Goal: Task Accomplishment & Management: Complete application form

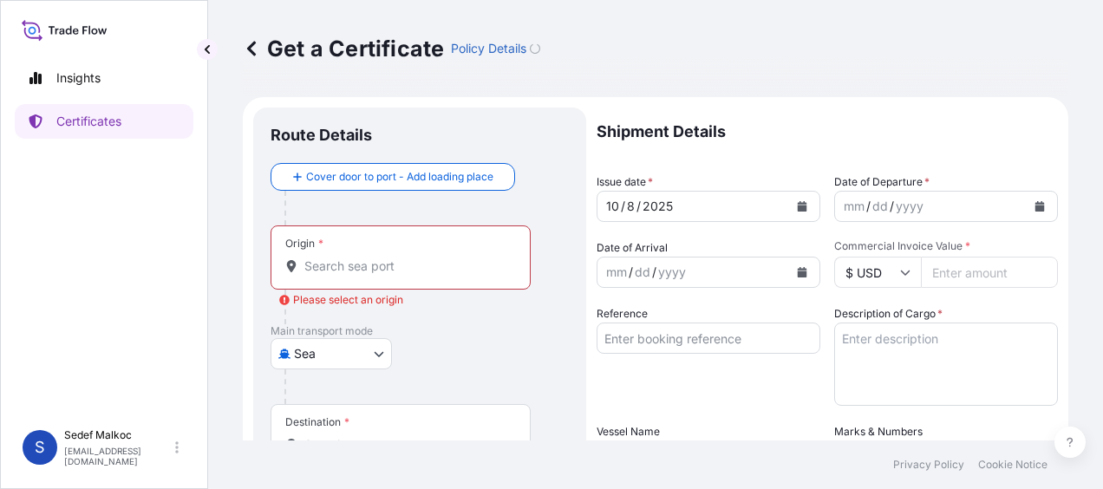
select select "Sea"
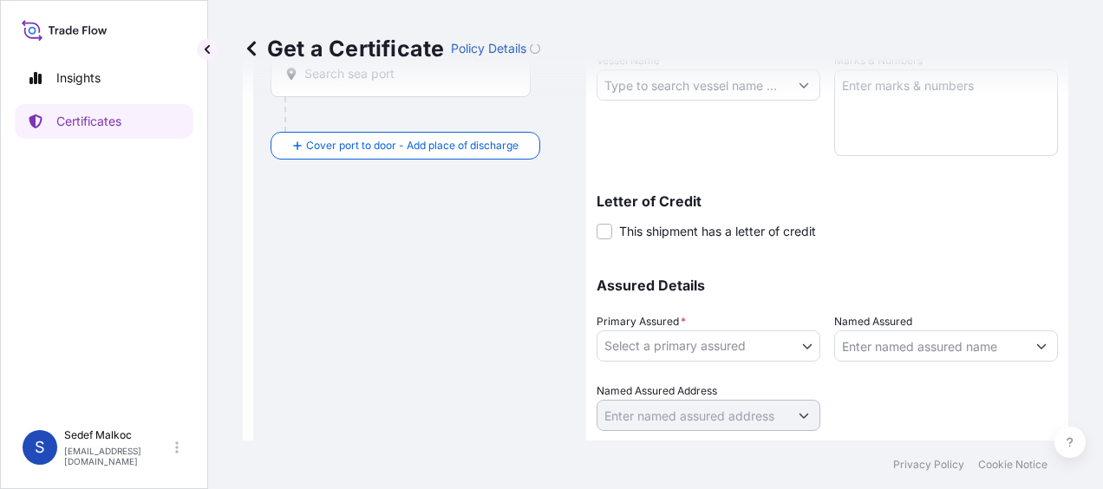
scroll to position [420, 0]
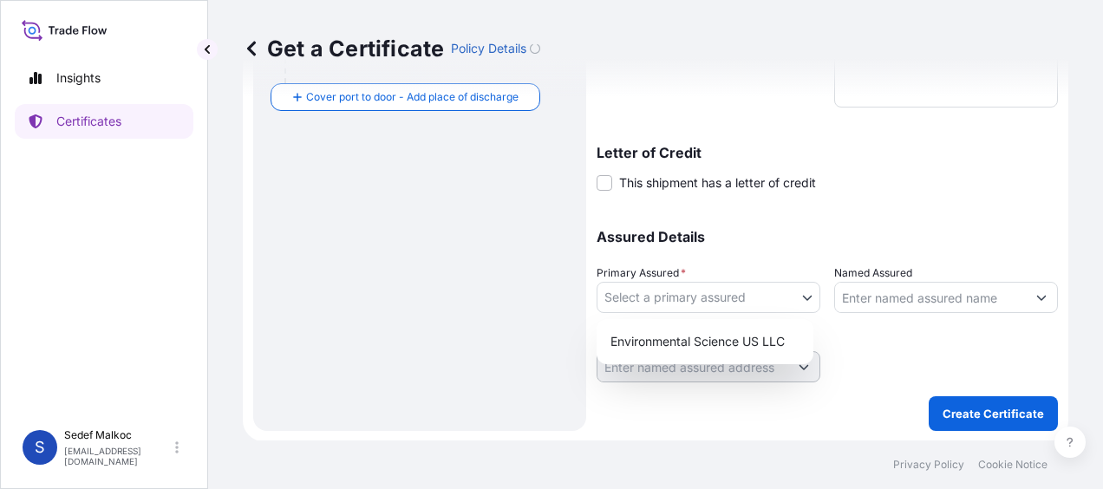
click at [750, 311] on body "Insights Certificates S [PERSON_NAME] [EMAIL_ADDRESS][PERSON_NAME][DOMAIN_NAME]…" at bounding box center [551, 244] width 1103 height 489
click at [741, 343] on div "Environmental Science US LLC" at bounding box center [705, 341] width 203 height 31
select select "32009"
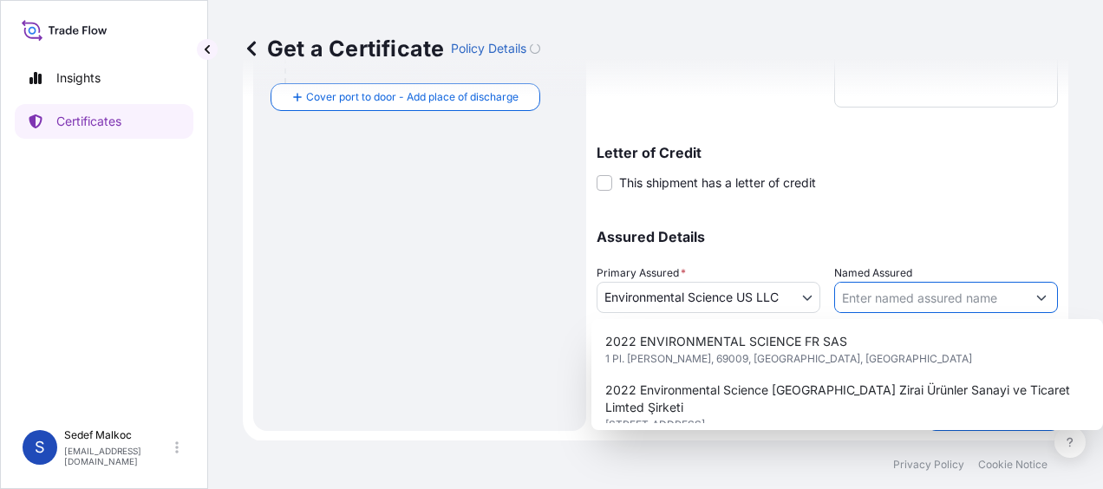
click at [876, 295] on input "Named Assured" at bounding box center [930, 297] width 191 height 31
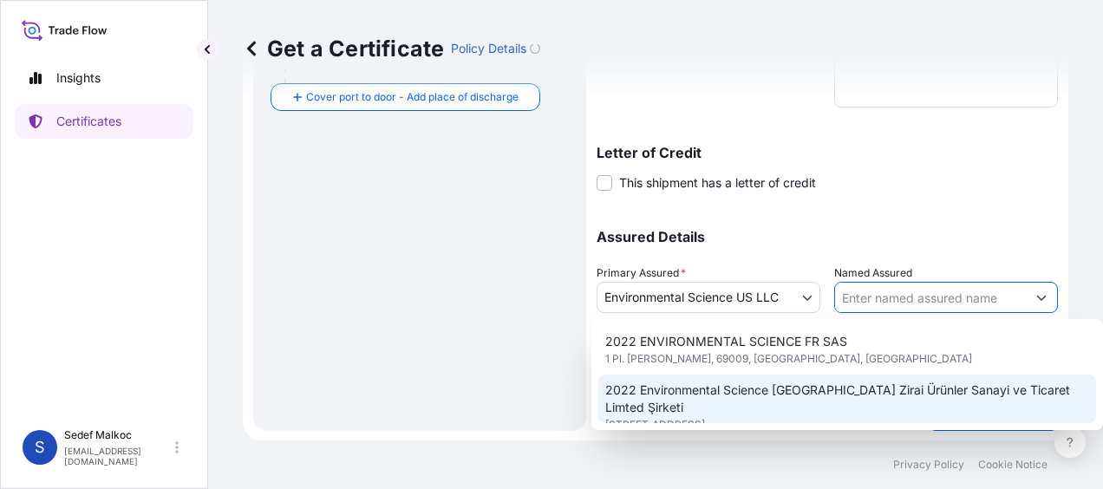
click at [882, 396] on span "2022 Environmental Science [GEOGRAPHIC_DATA] Zirai Ürünler Sanayi ve Ticaret Li…" at bounding box center [847, 399] width 484 height 35
type input "2022 Environmental Science [GEOGRAPHIC_DATA] Zirai Ürünler Sanayi ve Ticaret Li…"
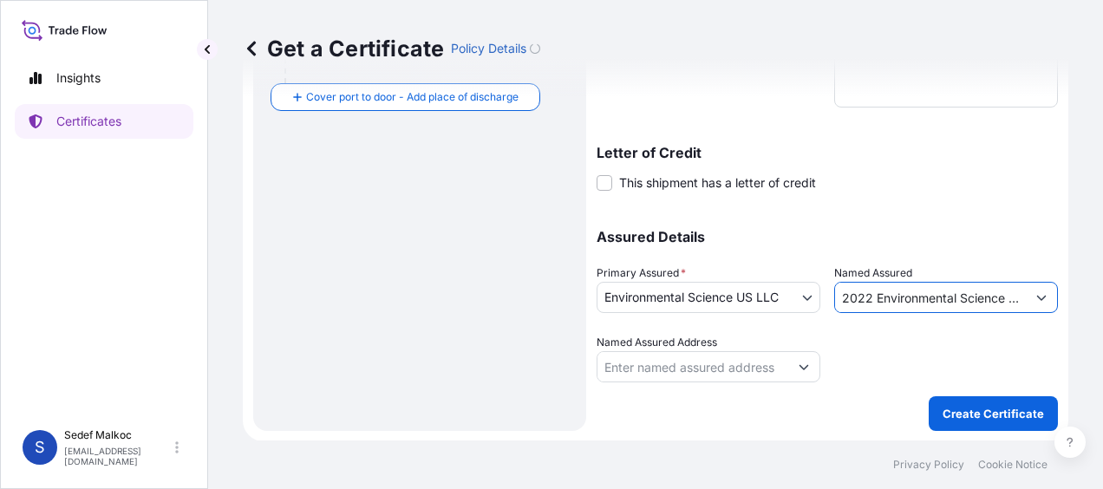
click at [743, 416] on div "Shipment Details Issue date * [DATE] Date of Departure * mm / dd / yyyy Date of…" at bounding box center [827, 59] width 461 height 743
click at [916, 292] on input "2022 Environmental Science [GEOGRAPHIC_DATA] Zirai Ürünler Sanayi ve Ticaret Li…" at bounding box center [930, 297] width 191 height 31
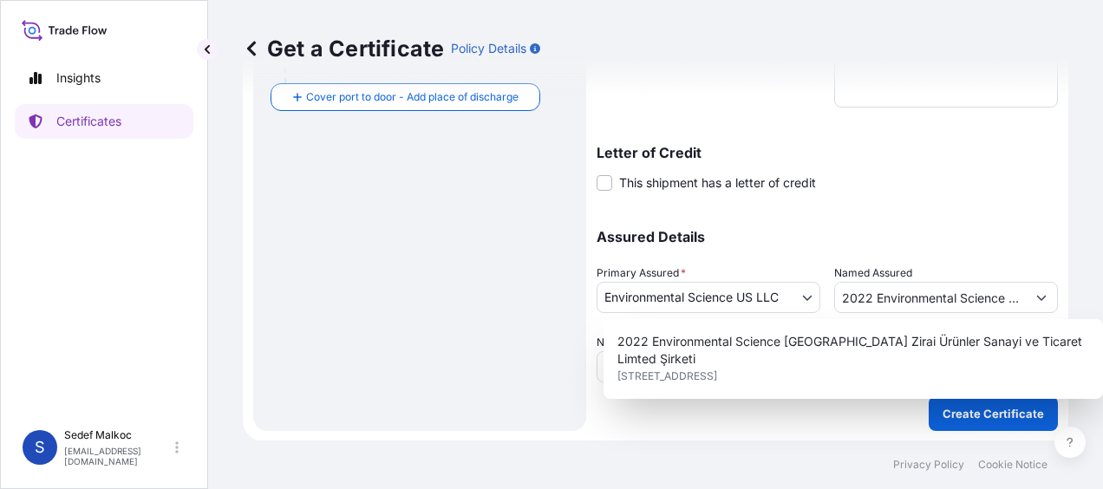
click at [888, 201] on div "Shipment Details Issue date * [DATE] Date of Departure * mm / dd / yyyy Date of…" at bounding box center [827, 35] width 461 height 695
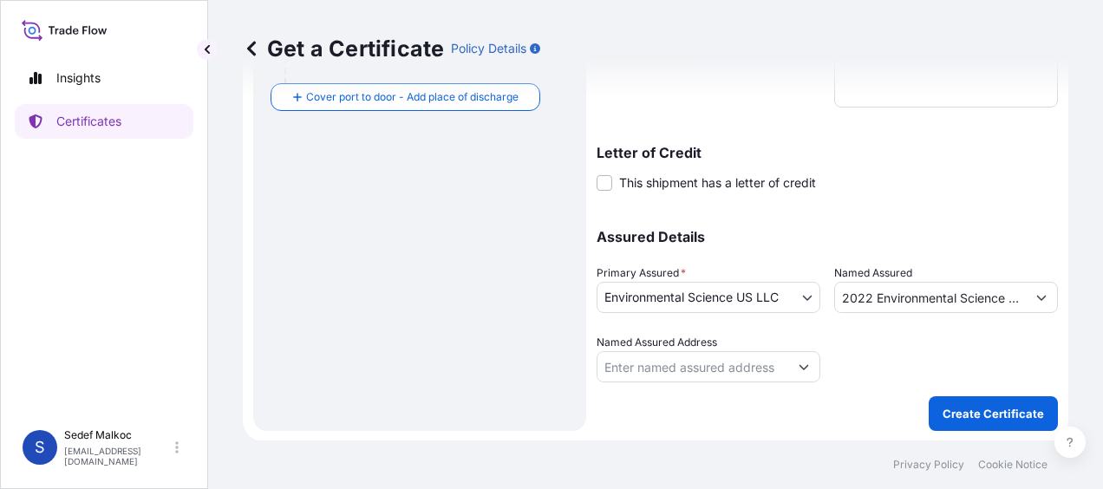
click at [767, 370] on input "Named Assured Address" at bounding box center [693, 366] width 191 height 31
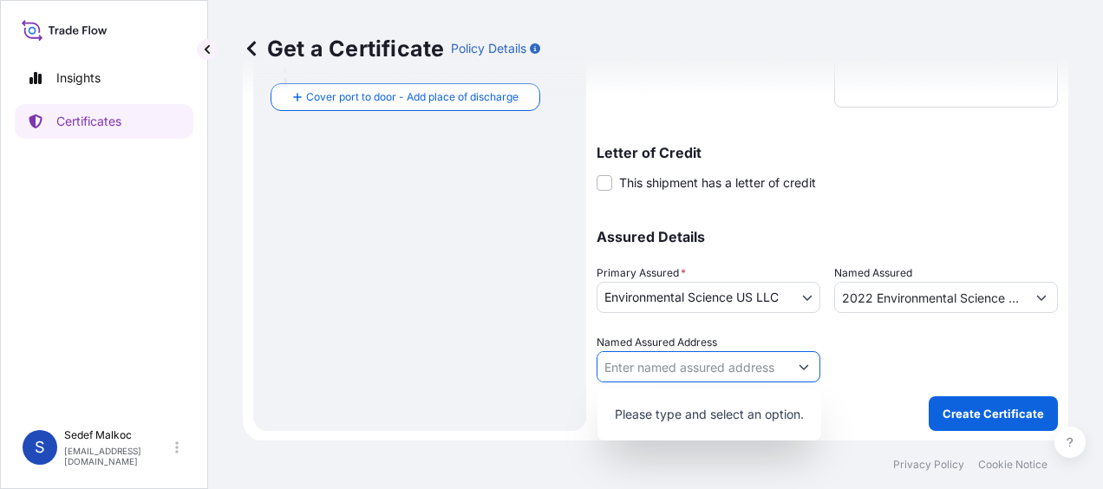
click at [800, 357] on button "Show suggestions" at bounding box center [803, 366] width 31 height 31
click at [847, 366] on div at bounding box center [946, 358] width 224 height 49
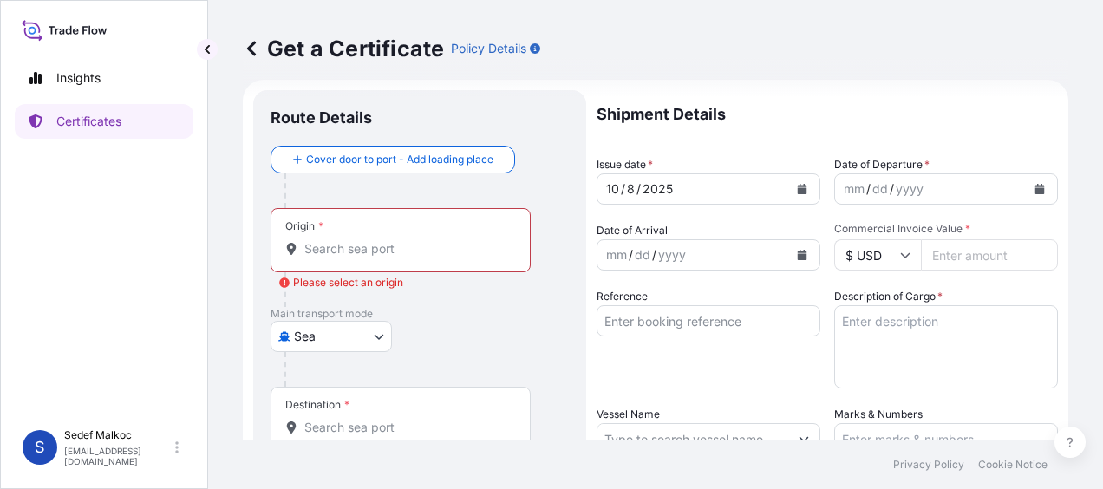
scroll to position [0, 0]
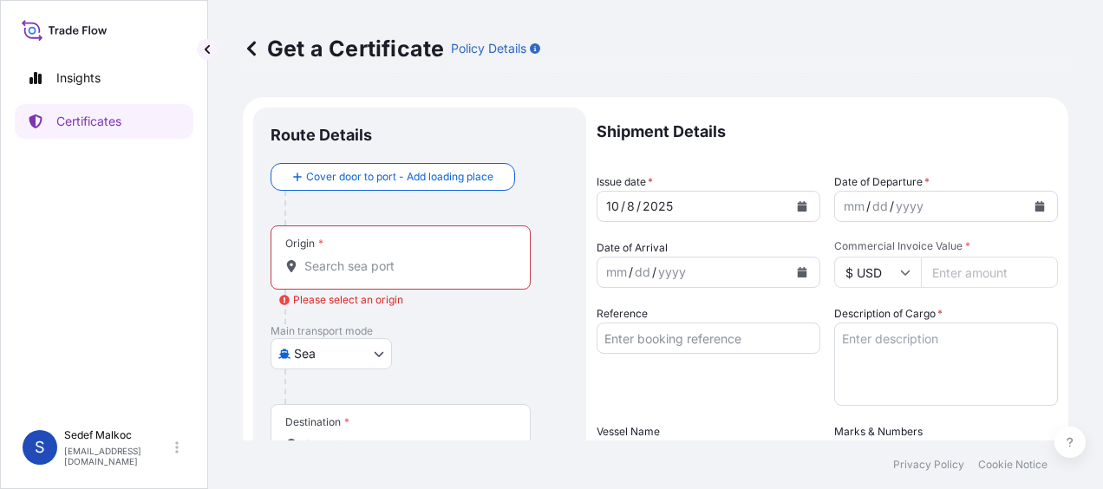
click at [442, 263] on input "Origin * Please select an origin" at bounding box center [406, 266] width 205 height 17
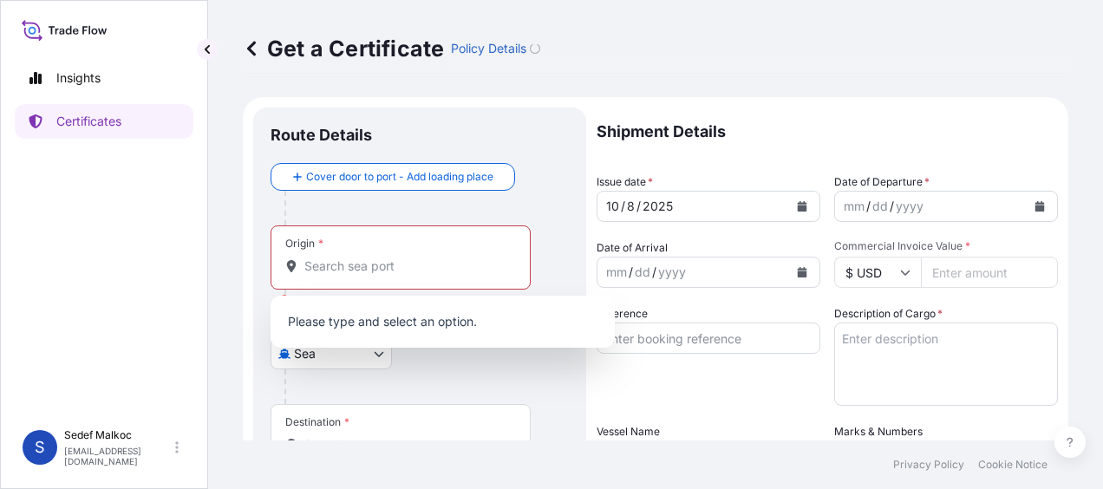
click at [840, 76] on div "Get a Certificate Policy Details" at bounding box center [656, 48] width 826 height 97
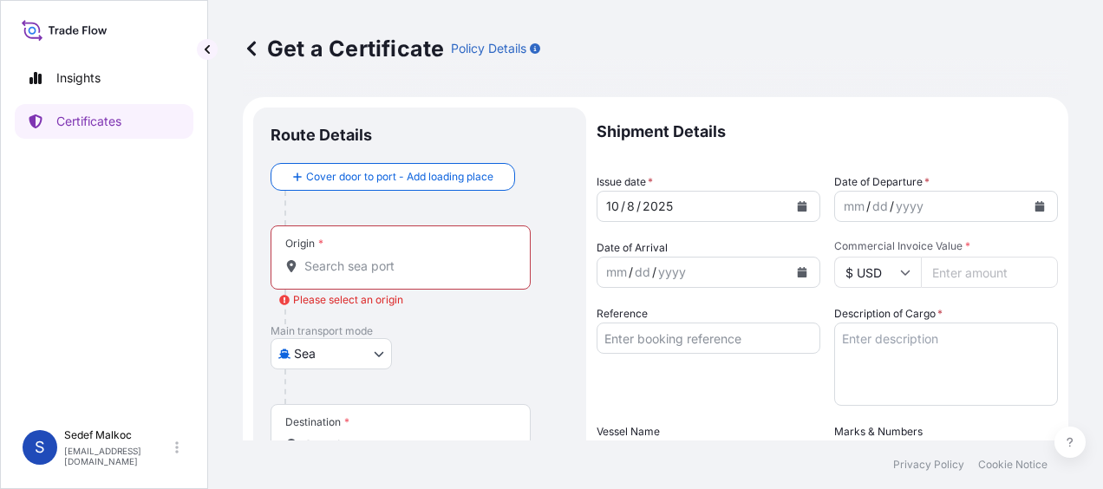
click at [711, 68] on div "Get a Certificate Policy Details" at bounding box center [656, 48] width 826 height 97
click at [540, 330] on p "Main transport mode" at bounding box center [420, 331] width 298 height 14
